Goal: Navigation & Orientation: Find specific page/section

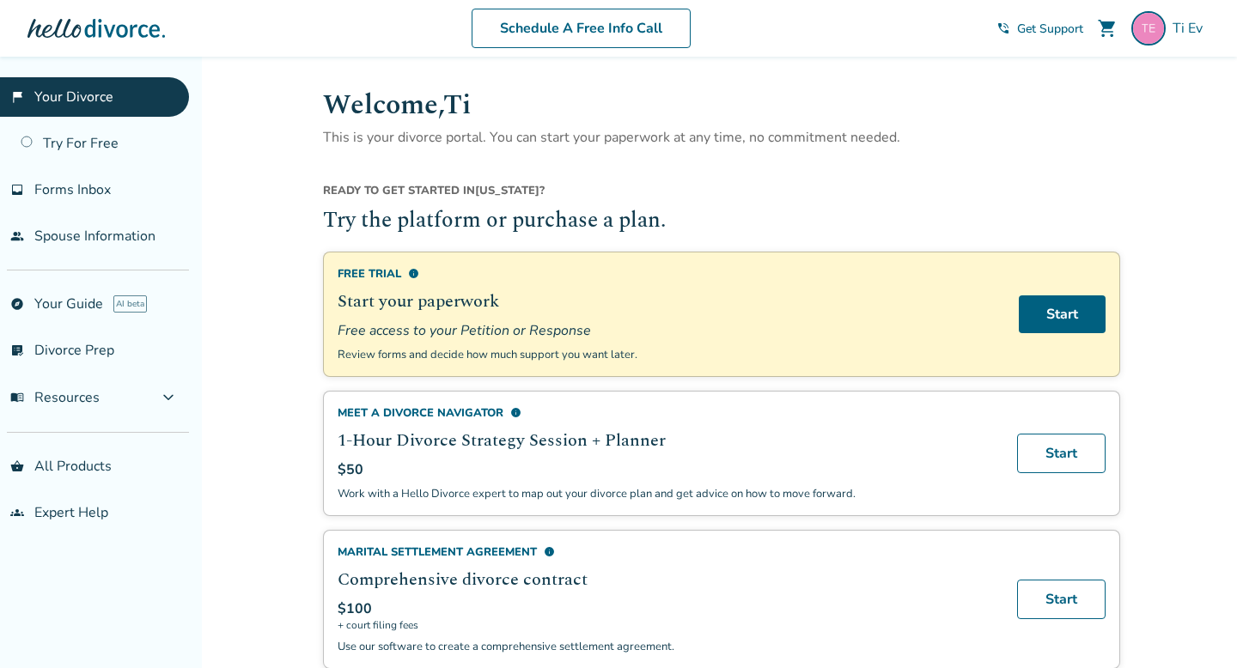
click at [96, 28] on div at bounding box center [95, 28] width 137 height 34
click at [56, 27] on div at bounding box center [95, 28] width 137 height 34
click at [118, 146] on link "Try For Free" at bounding box center [94, 144] width 189 height 40
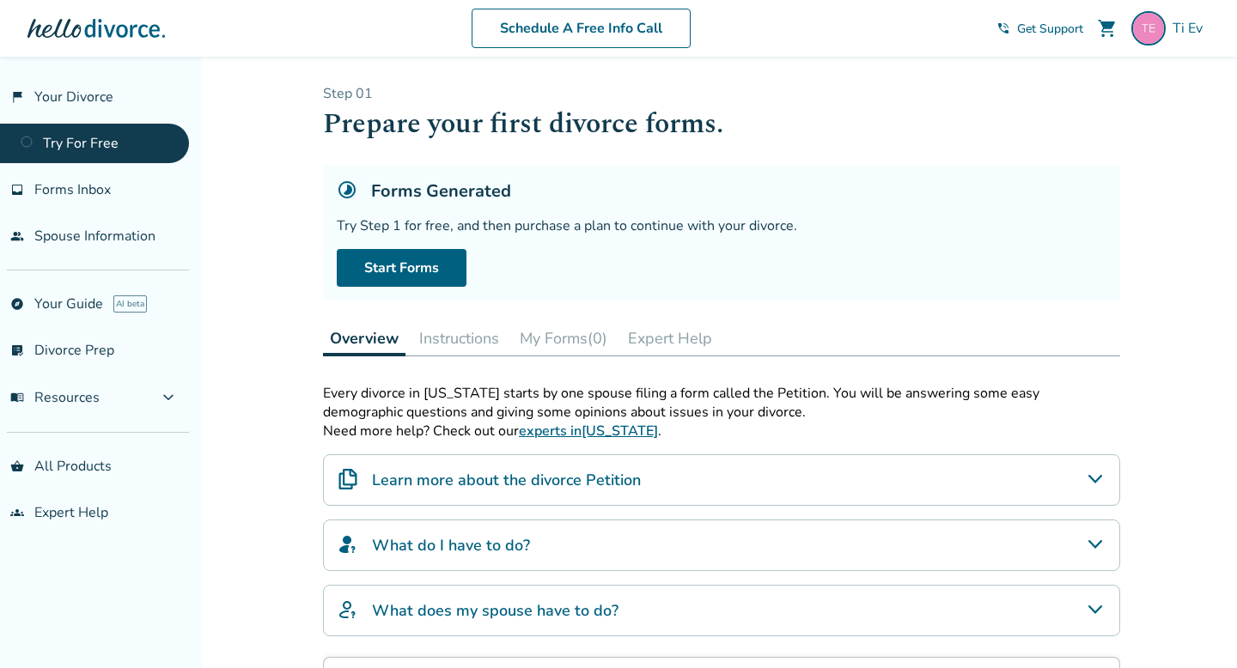
click at [143, 34] on div at bounding box center [95, 28] width 137 height 34
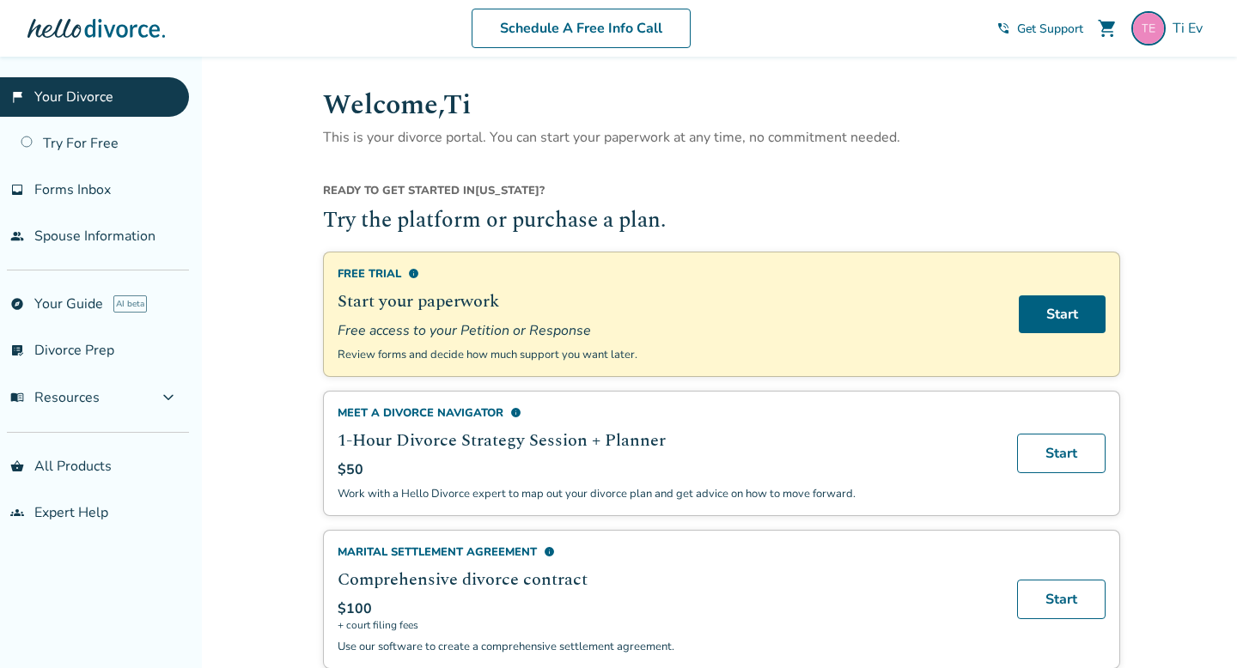
click at [80, 29] on div at bounding box center [95, 28] width 137 height 34
click at [99, 305] on link "explore Your Guide AI beta" at bounding box center [94, 304] width 189 height 40
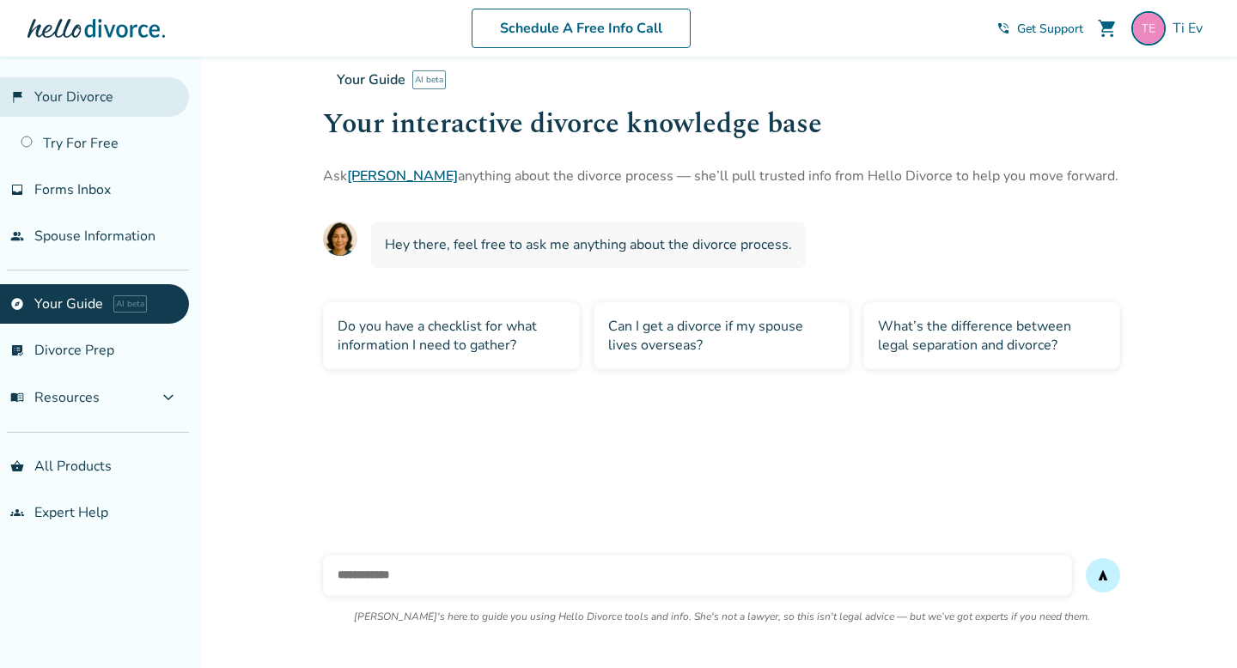
click at [106, 97] on link "flag_2 Your Divorce" at bounding box center [94, 97] width 189 height 40
